Goal: Answer question/provide support

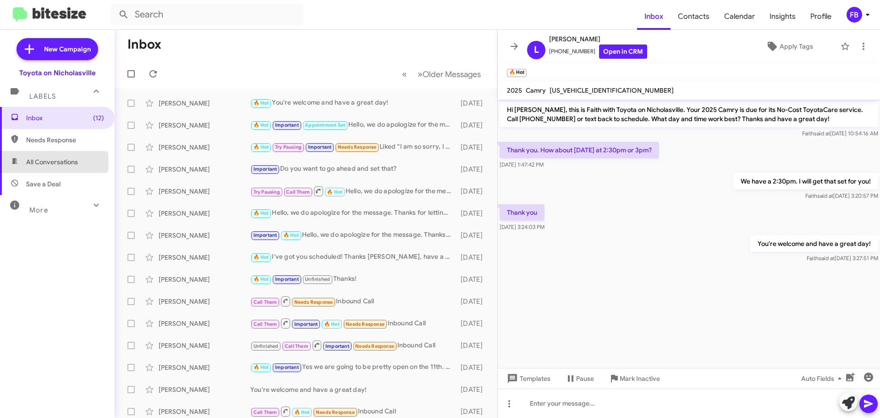
click at [45, 162] on span "All Conversations" at bounding box center [52, 161] width 52 height 9
type input "in:all-conversations"
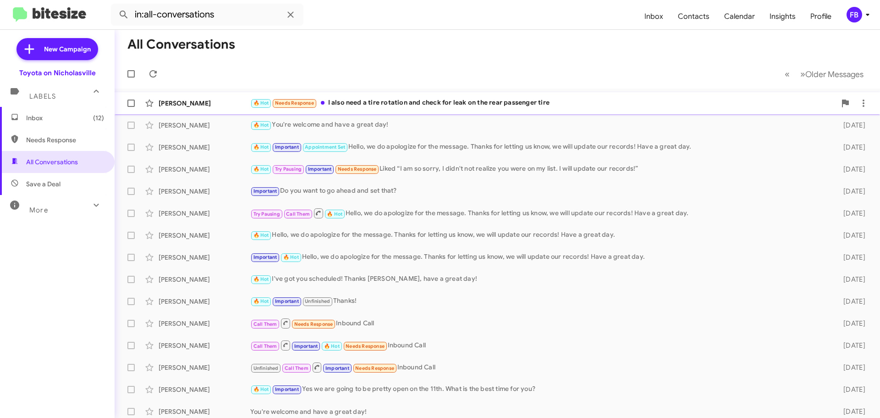
click at [543, 100] on div "🔥 Hot Needs Response I also need a tire rotation and check for leak on the rear…" at bounding box center [543, 103] width 586 height 11
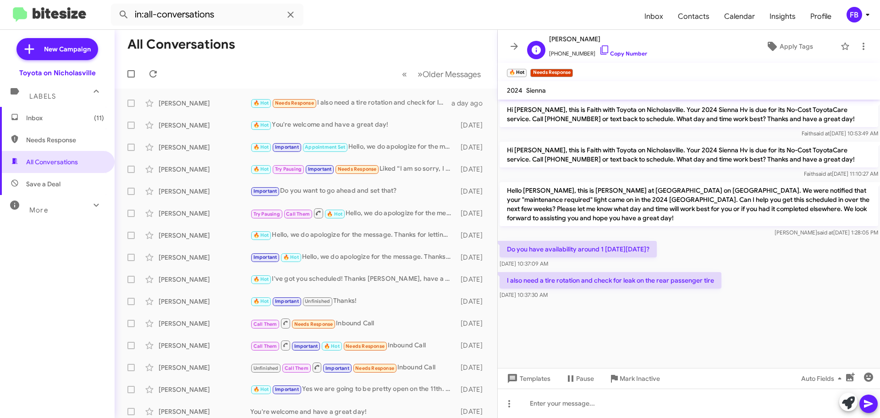
click at [579, 40] on span "[PERSON_NAME]" at bounding box center [598, 38] width 98 height 11
click at [579, 39] on span "[PERSON_NAME]" at bounding box center [598, 38] width 98 height 11
copy span "[PERSON_NAME]"
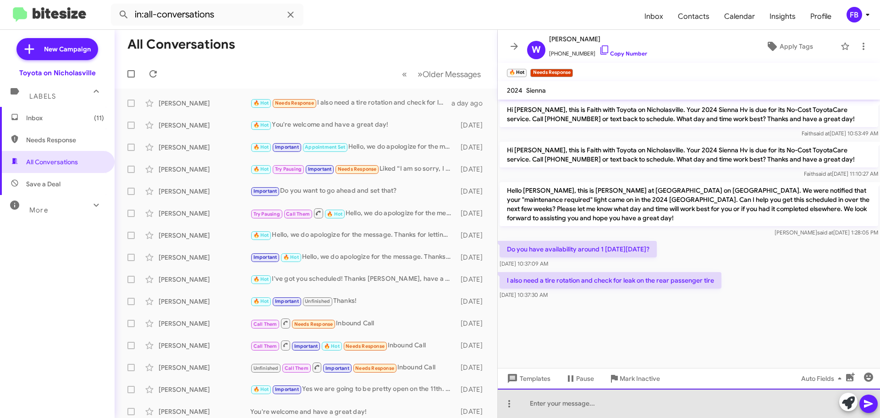
drag, startPoint x: 570, startPoint y: 405, endPoint x: 569, endPoint y: 397, distance: 7.8
click at [570, 404] on div at bounding box center [689, 402] width 382 height 29
